Goal: Book appointment/travel/reservation

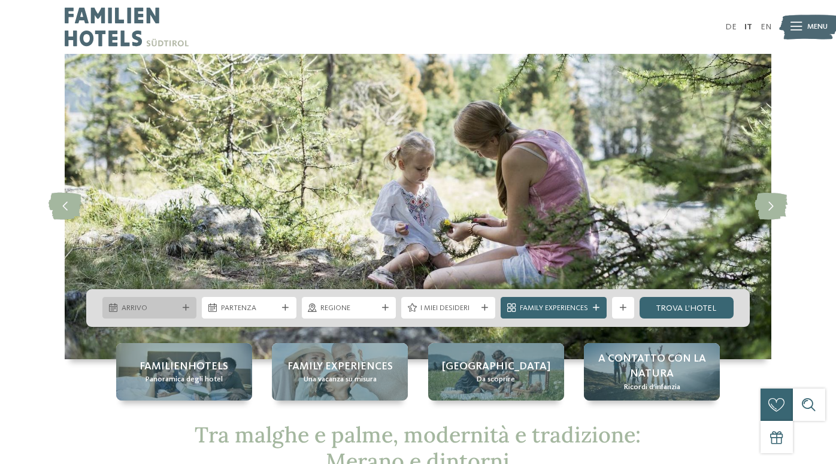
click at [174, 304] on span "Arrivo" at bounding box center [150, 308] width 56 height 11
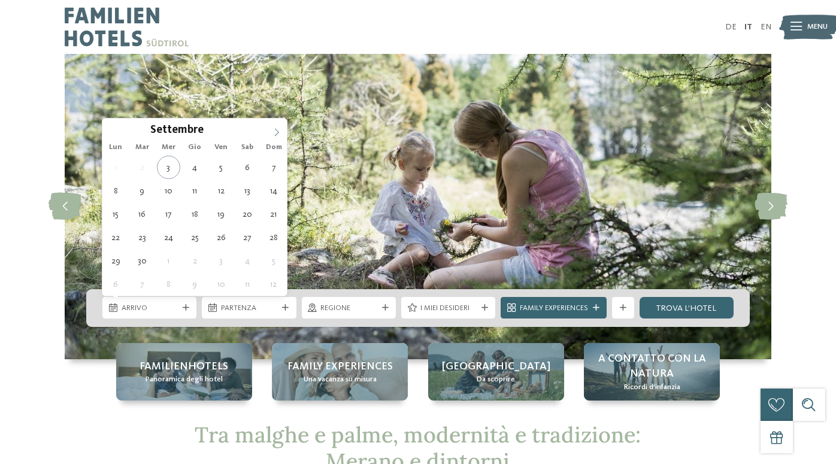
click at [278, 129] on icon at bounding box center [277, 132] width 8 height 8
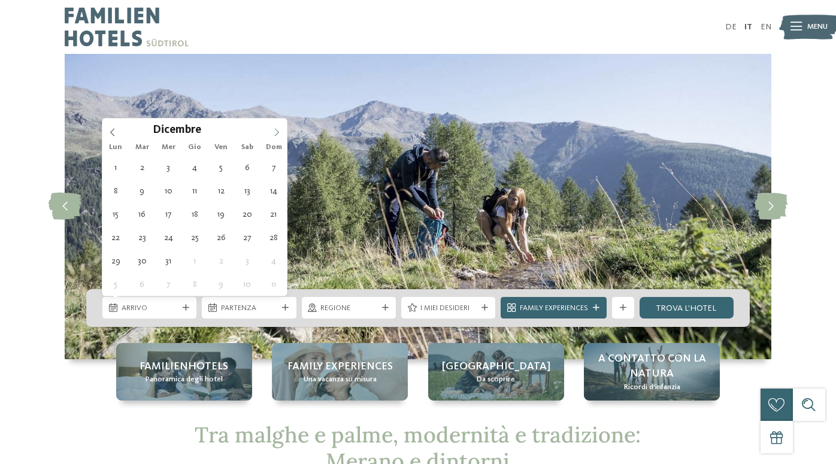
click at [278, 129] on icon at bounding box center [277, 132] width 8 height 8
type input "****"
click at [278, 129] on icon at bounding box center [277, 132] width 8 height 8
type div "26.01.2026"
type input "****"
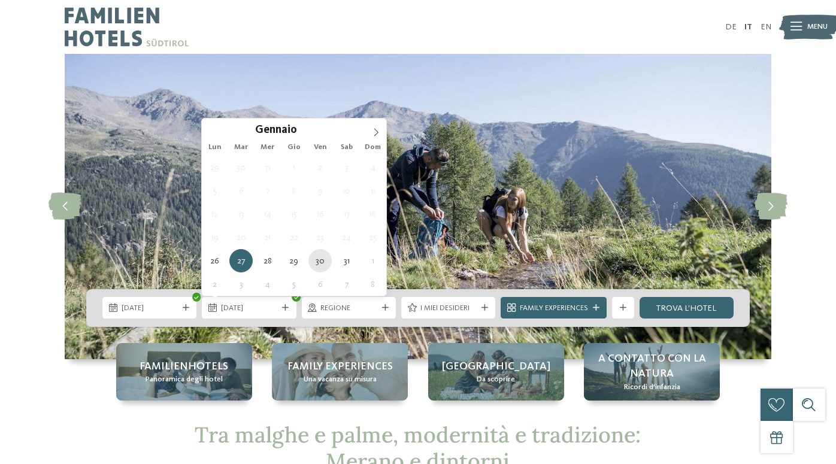
type div "30.01.2026"
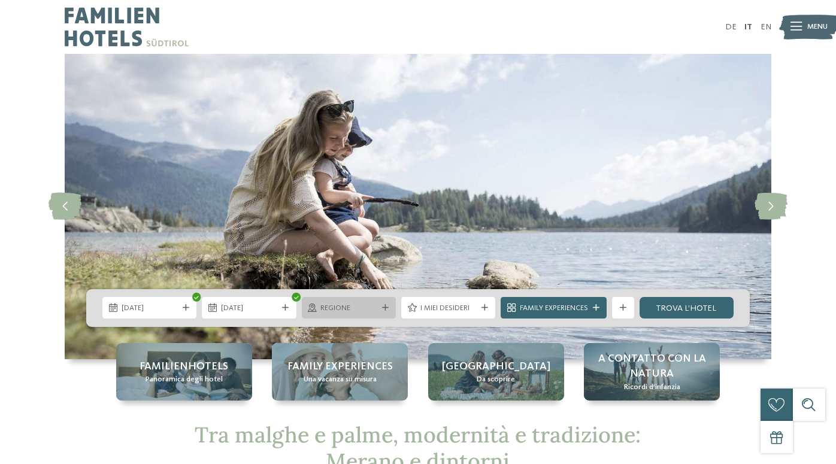
click at [382, 306] on icon at bounding box center [385, 308] width 7 height 7
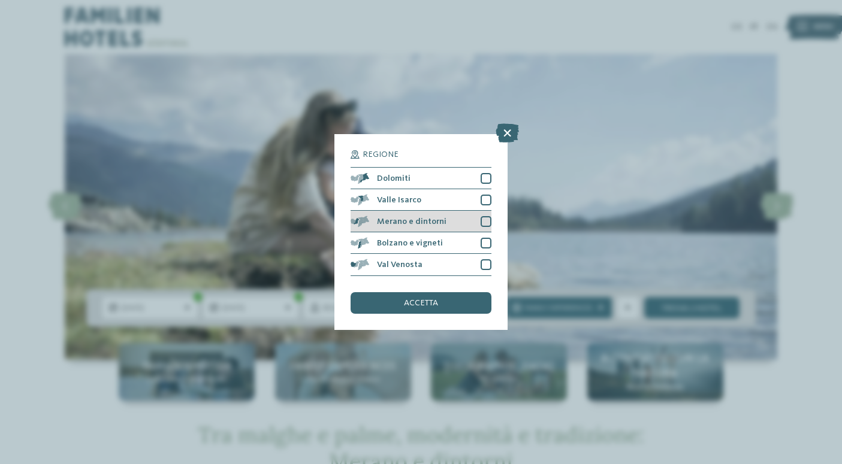
click at [482, 216] on div at bounding box center [486, 221] width 11 height 11
click at [433, 299] on span "accetta" at bounding box center [421, 303] width 34 height 8
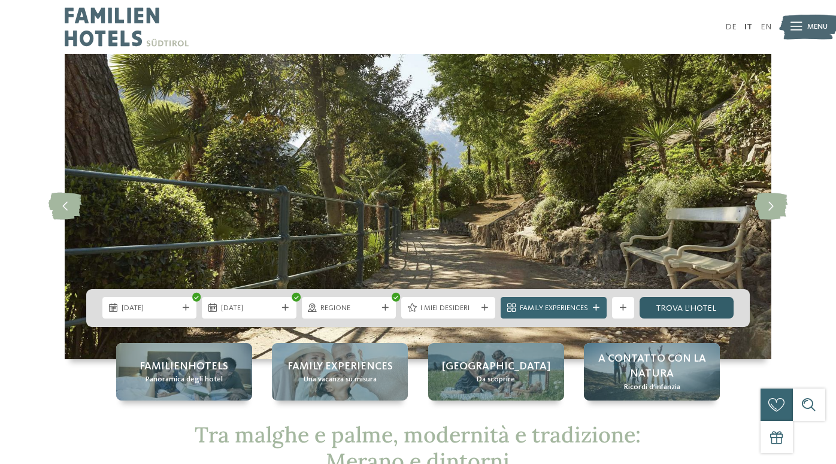
click at [701, 306] on link "trova l’hotel" at bounding box center [687, 308] width 94 height 22
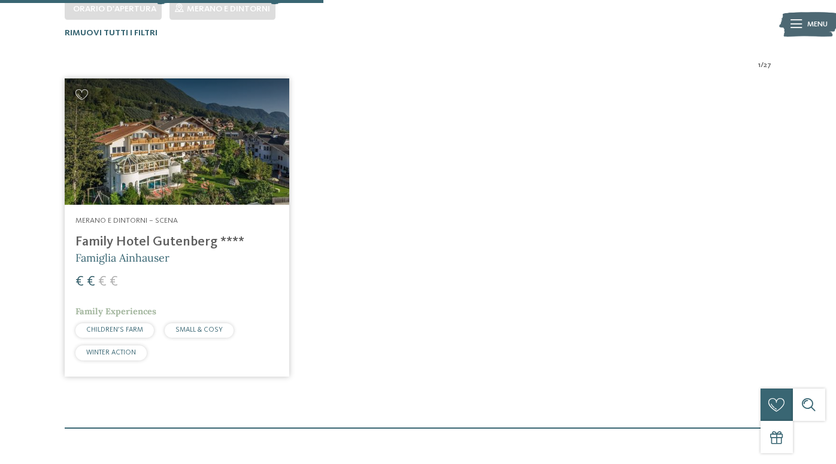
scroll to position [345, 0]
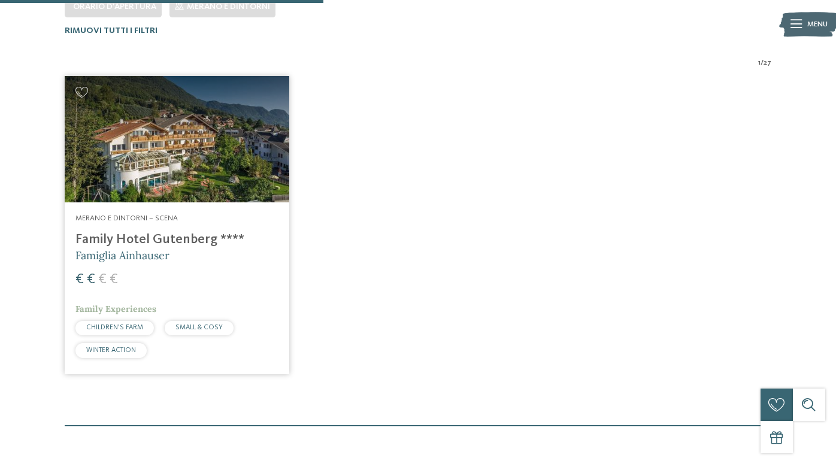
click at [233, 108] on img at bounding box center [177, 139] width 225 height 126
